Goal: Task Accomplishment & Management: Manage account settings

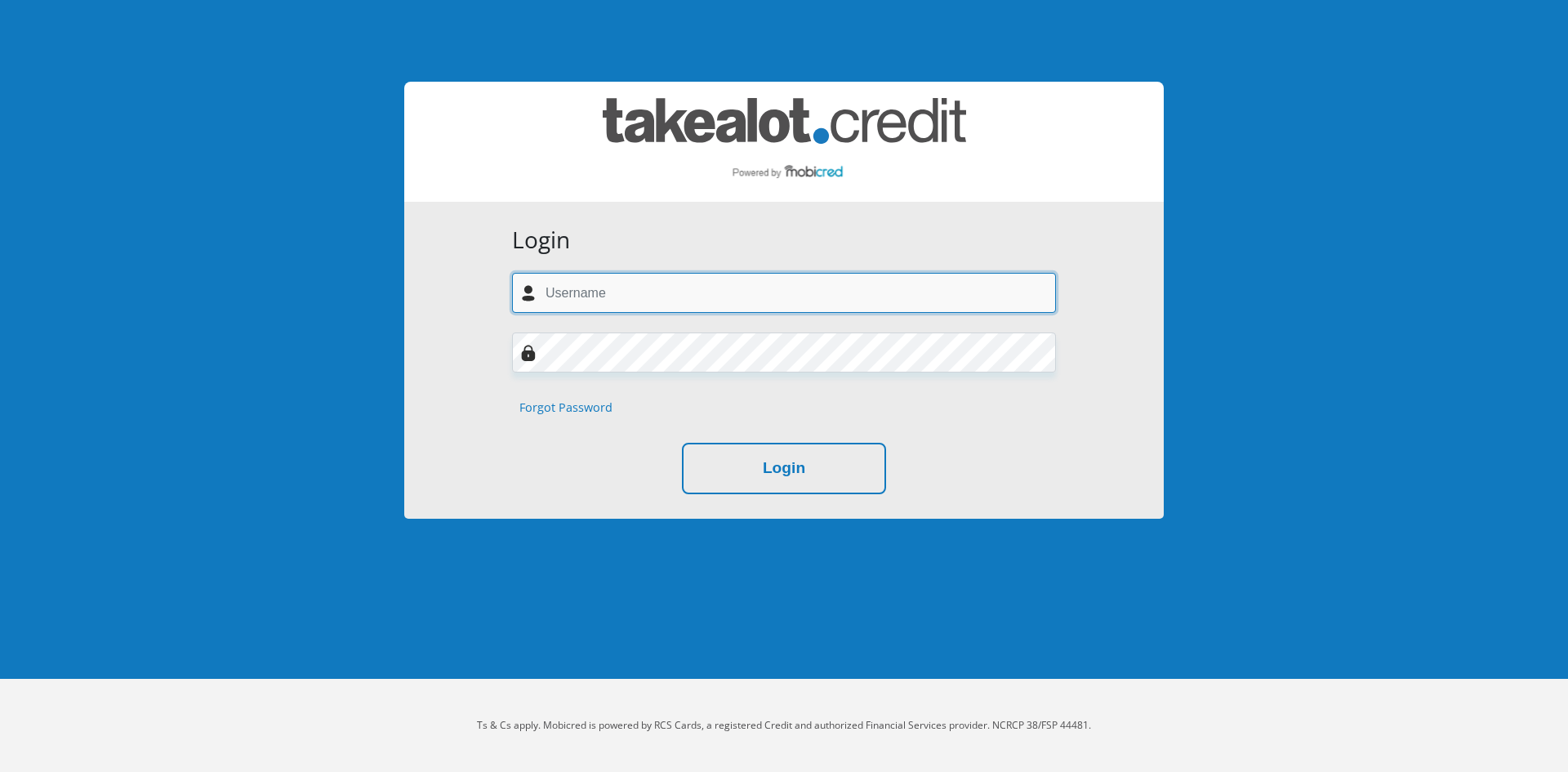
click at [600, 292] on input "text" at bounding box center [784, 293] width 544 height 40
type input "[EMAIL_ADDRESS][DOMAIN_NAME]"
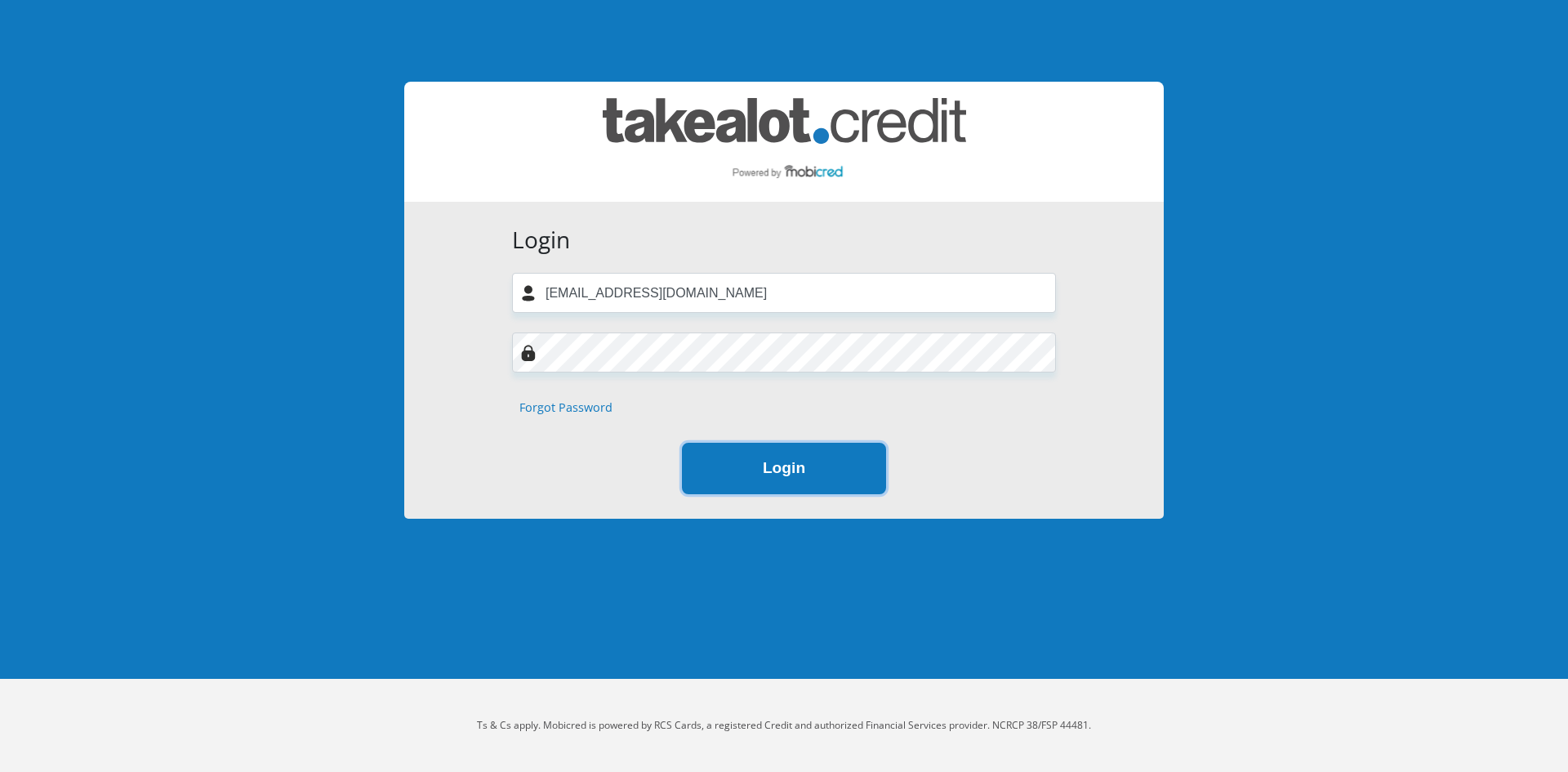
click at [799, 475] on button "Login" at bounding box center [784, 468] width 204 height 51
